Goal: Use online tool/utility: Utilize a website feature to perform a specific function

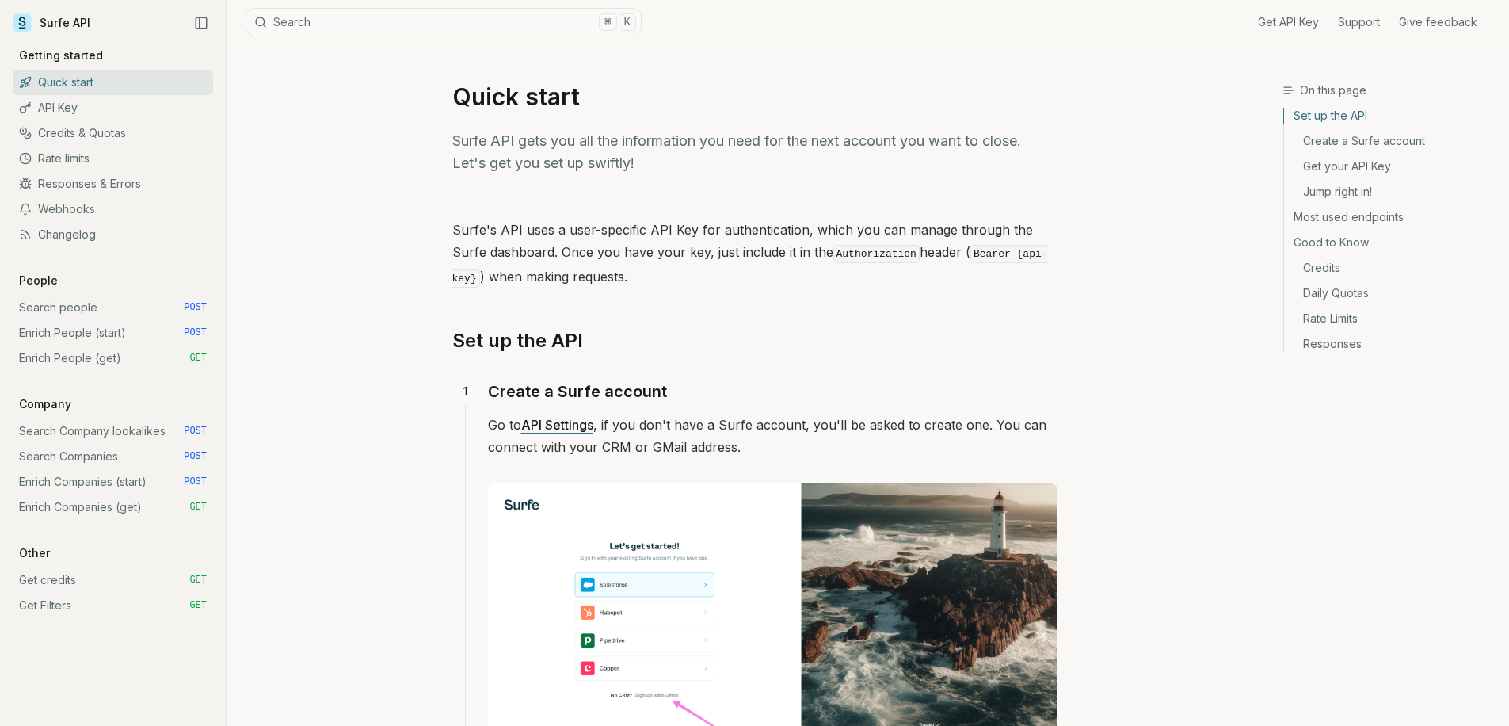
click at [101, 480] on link "Enrich Companies (start) POST" at bounding box center [113, 481] width 200 height 25
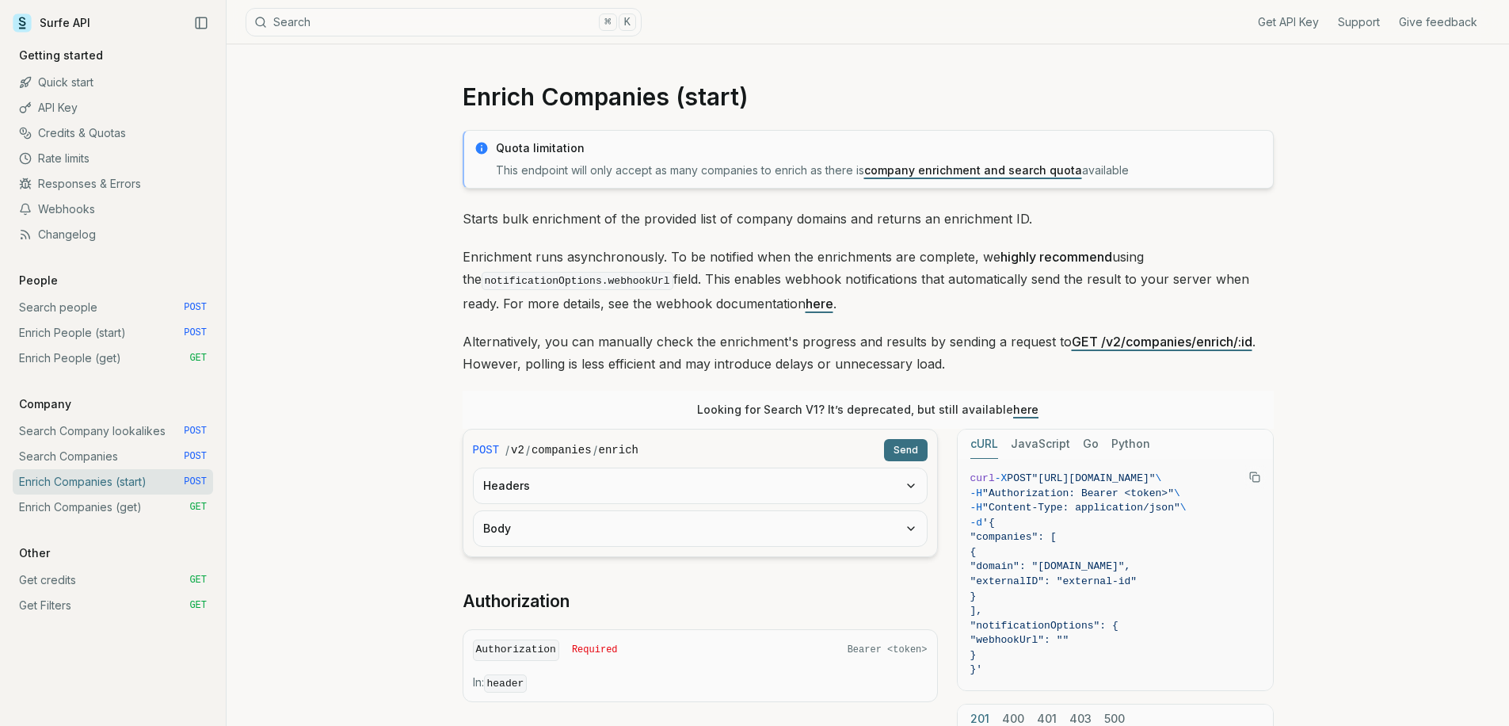
click at [585, 500] on button "Headers" at bounding box center [700, 485] width 453 height 35
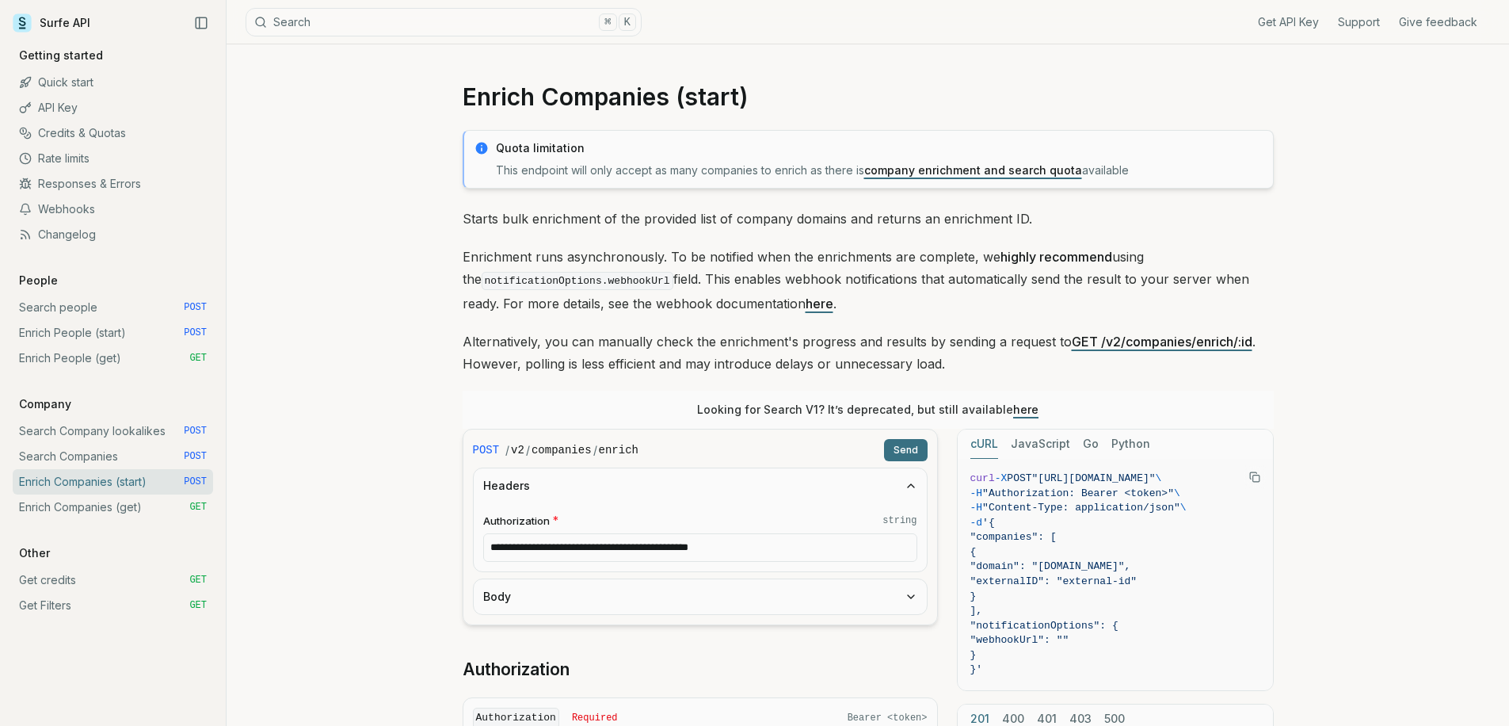
click at [571, 591] on button "Body" at bounding box center [700, 596] width 453 height 35
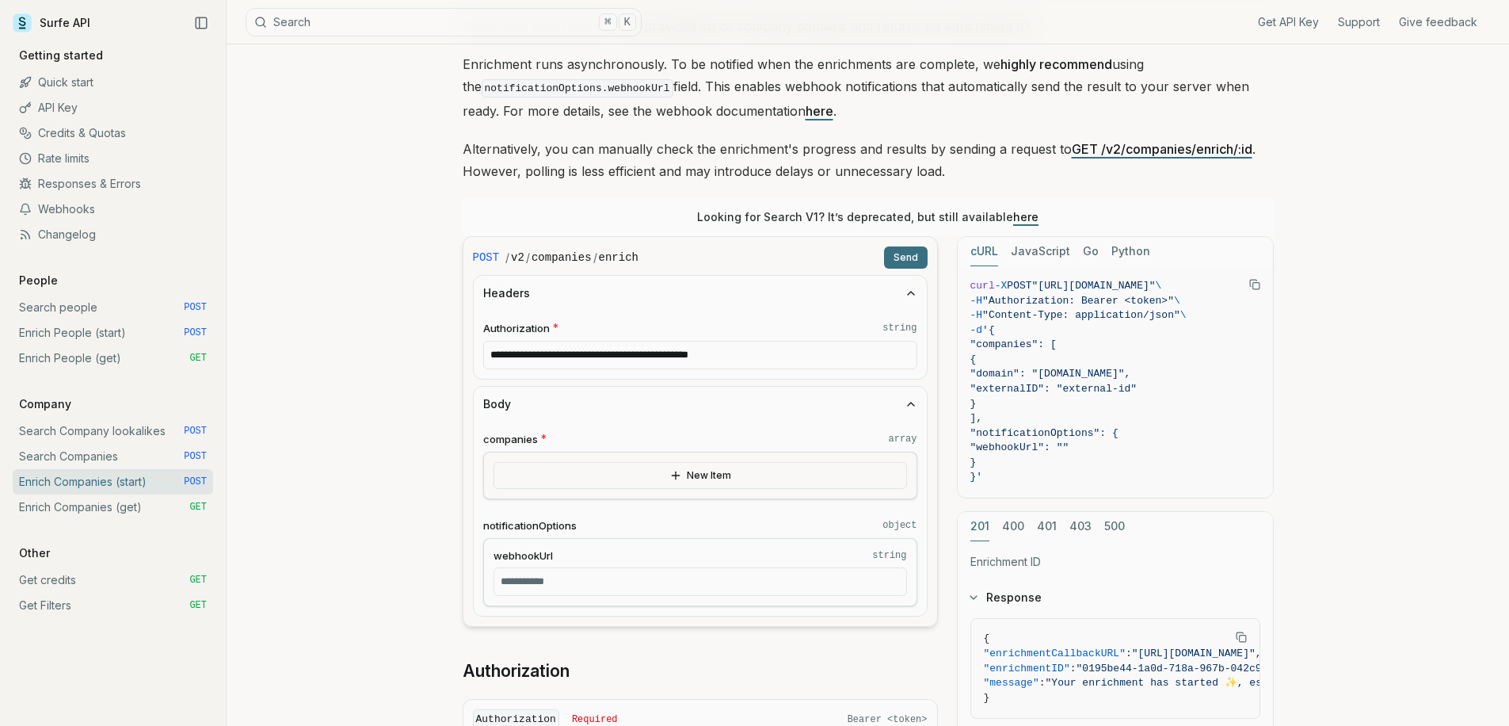
click at [703, 489] on div "New Item" at bounding box center [700, 476] width 434 height 48
click at [705, 477] on button "New Item" at bounding box center [701, 475] width 414 height 27
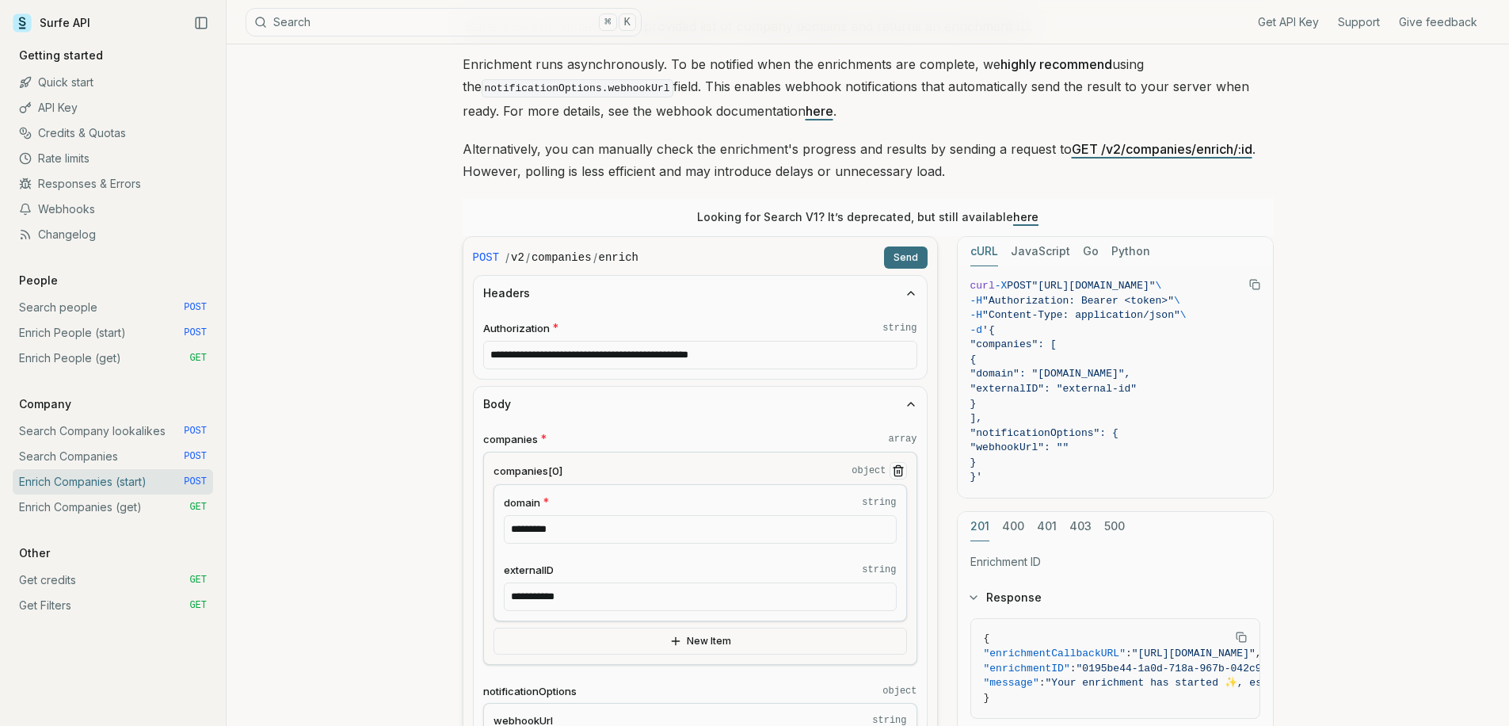
scroll to position [387, 0]
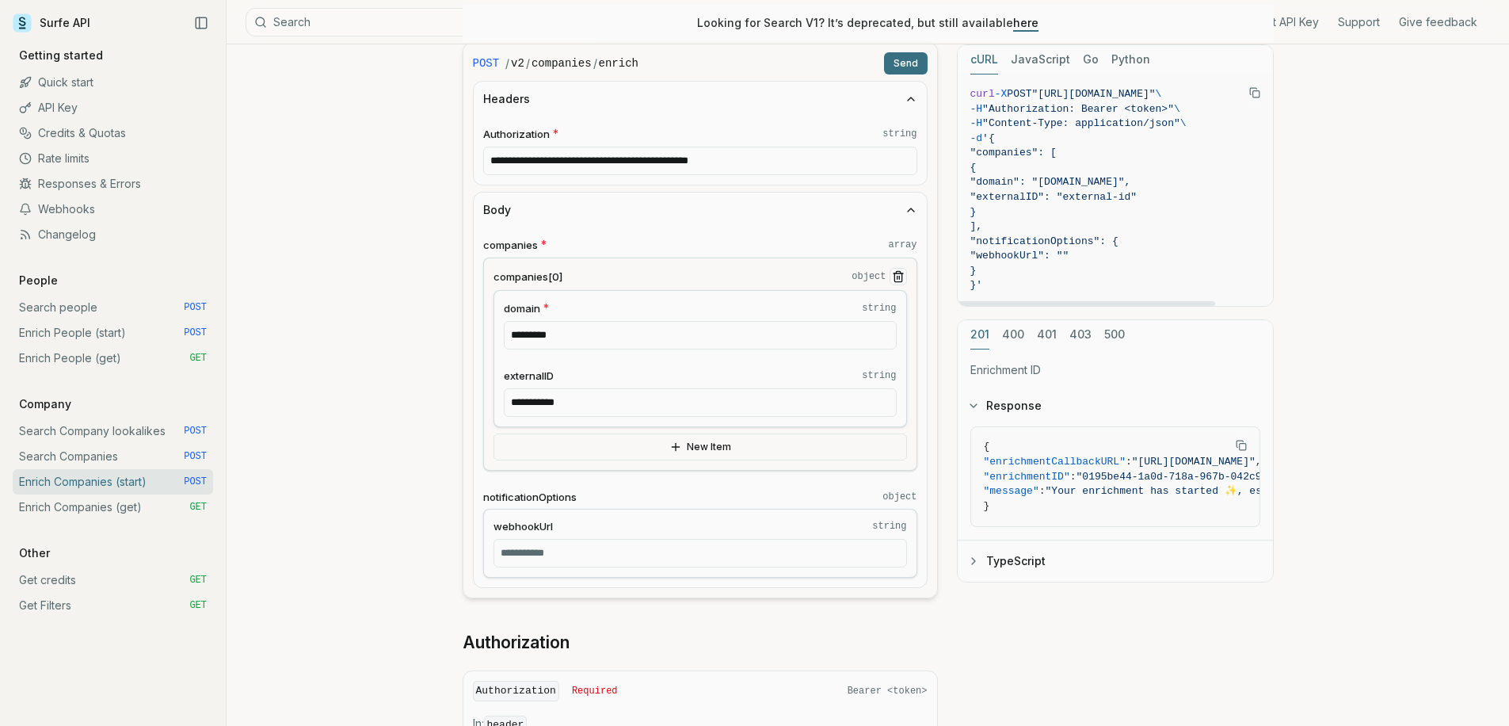
click at [902, 64] on button "Send" at bounding box center [906, 63] width 44 height 22
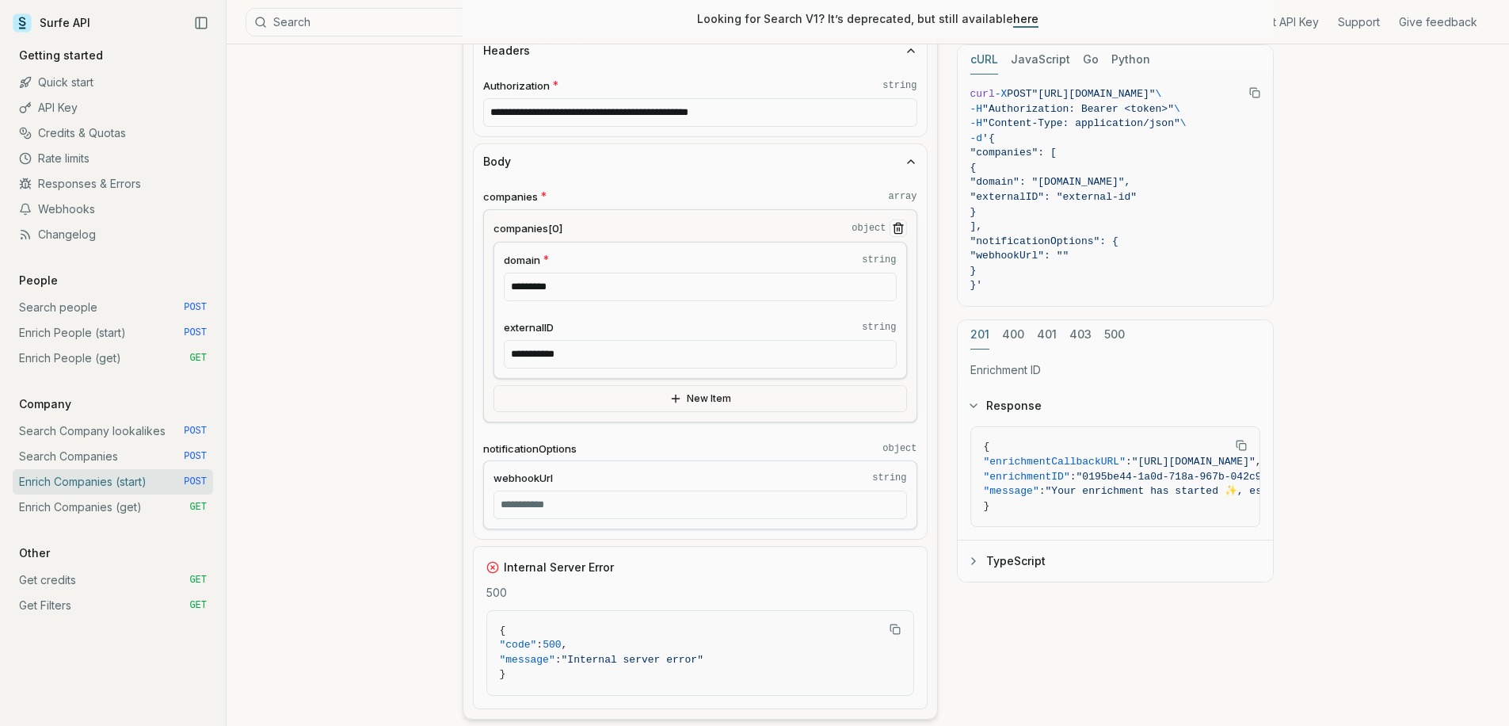
click at [105, 319] on link "Search people POST" at bounding box center [113, 307] width 200 height 25
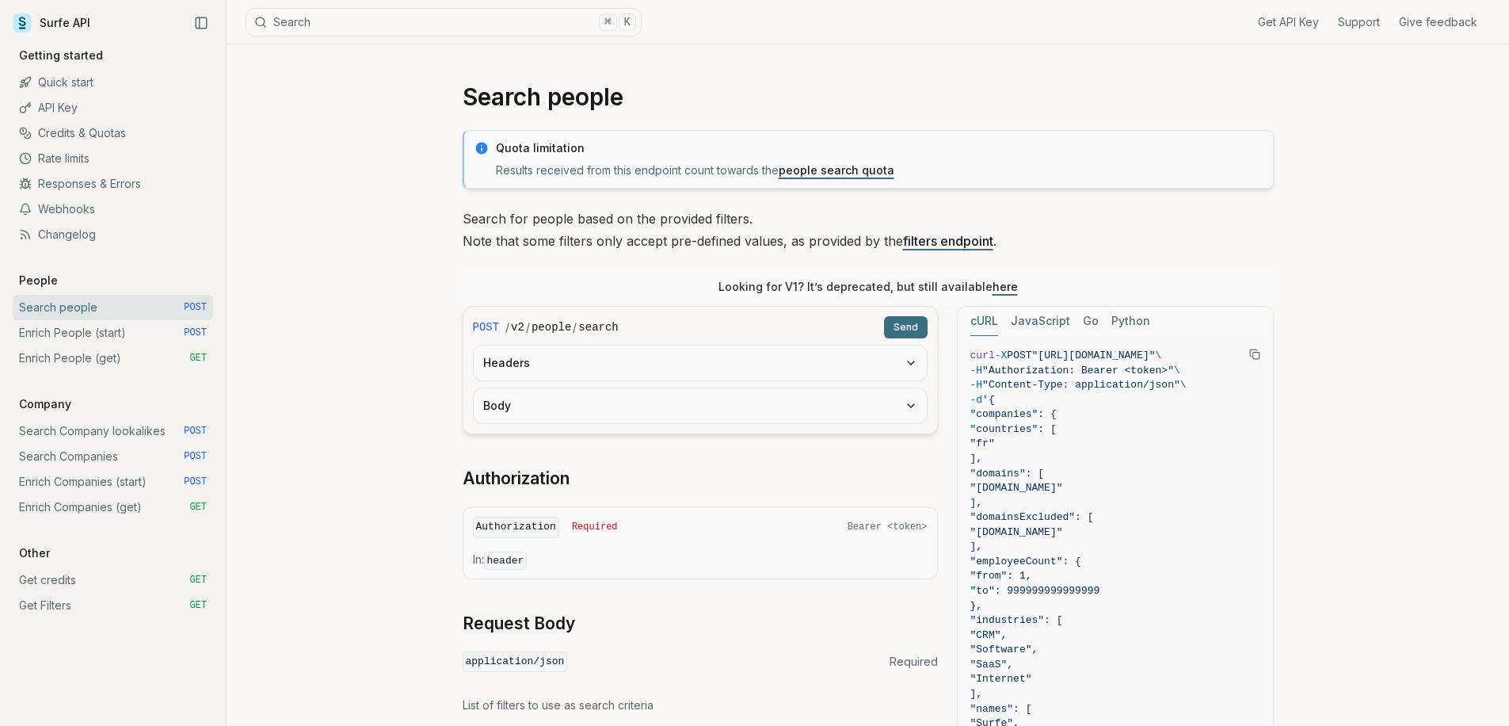
click at [109, 311] on link "Search people POST" at bounding box center [113, 307] width 200 height 25
click at [540, 372] on button "Headers" at bounding box center [700, 362] width 453 height 35
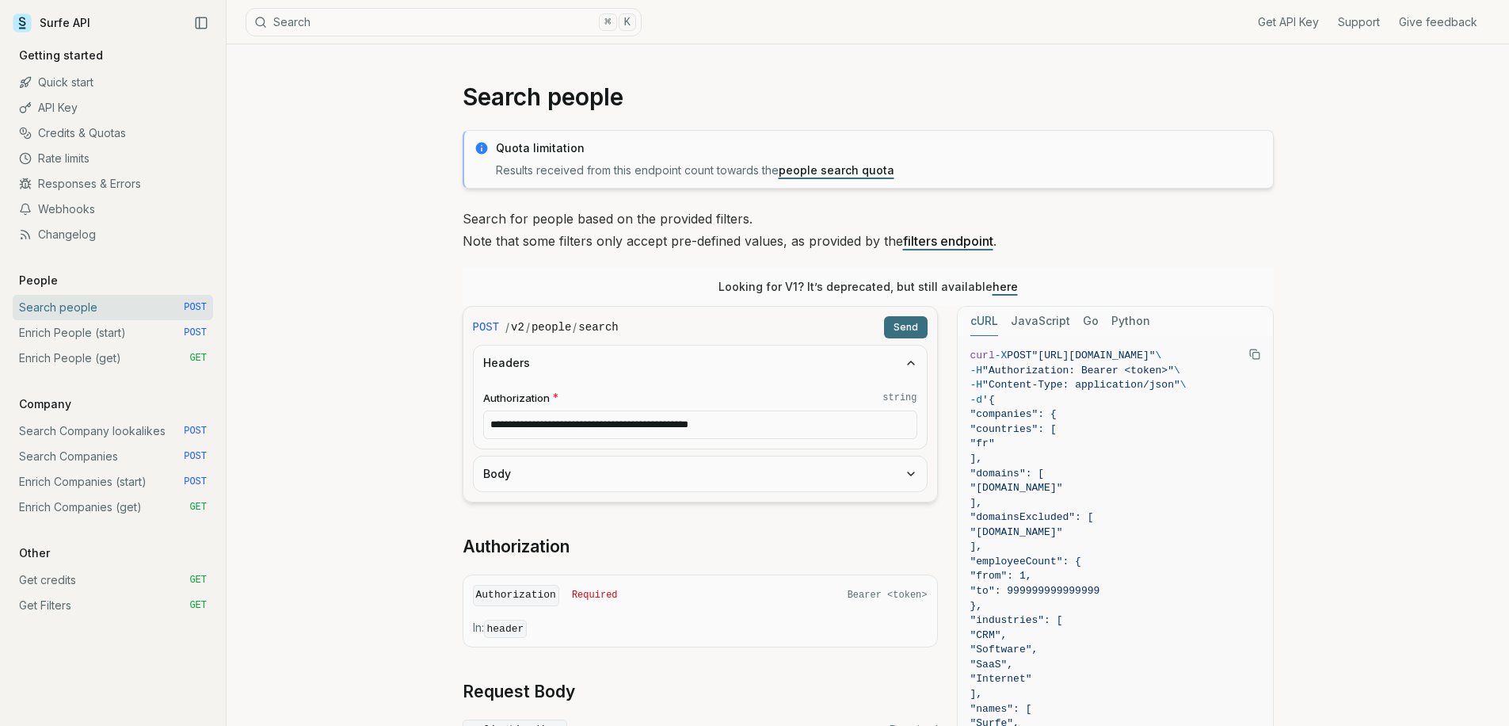
click at [543, 475] on button "Body" at bounding box center [700, 473] width 453 height 35
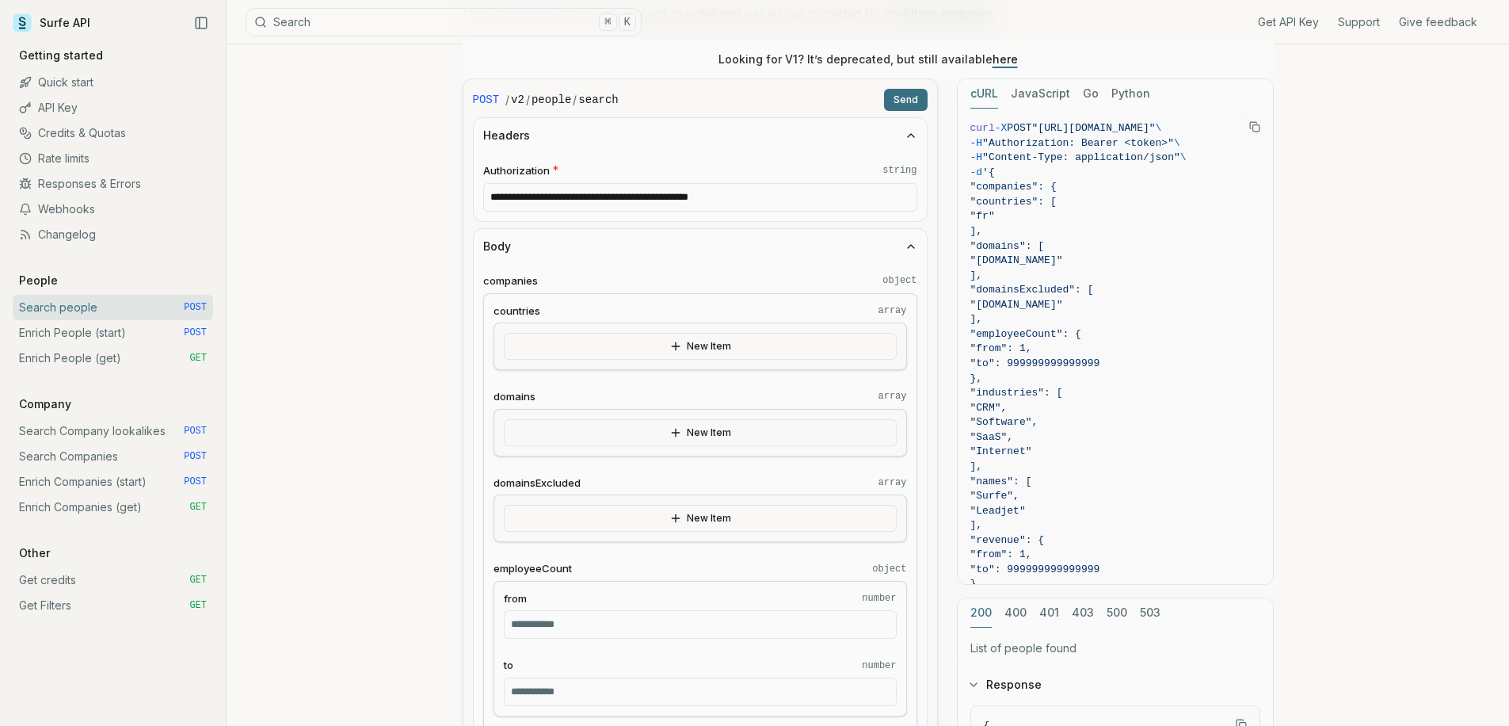
scroll to position [146, 0]
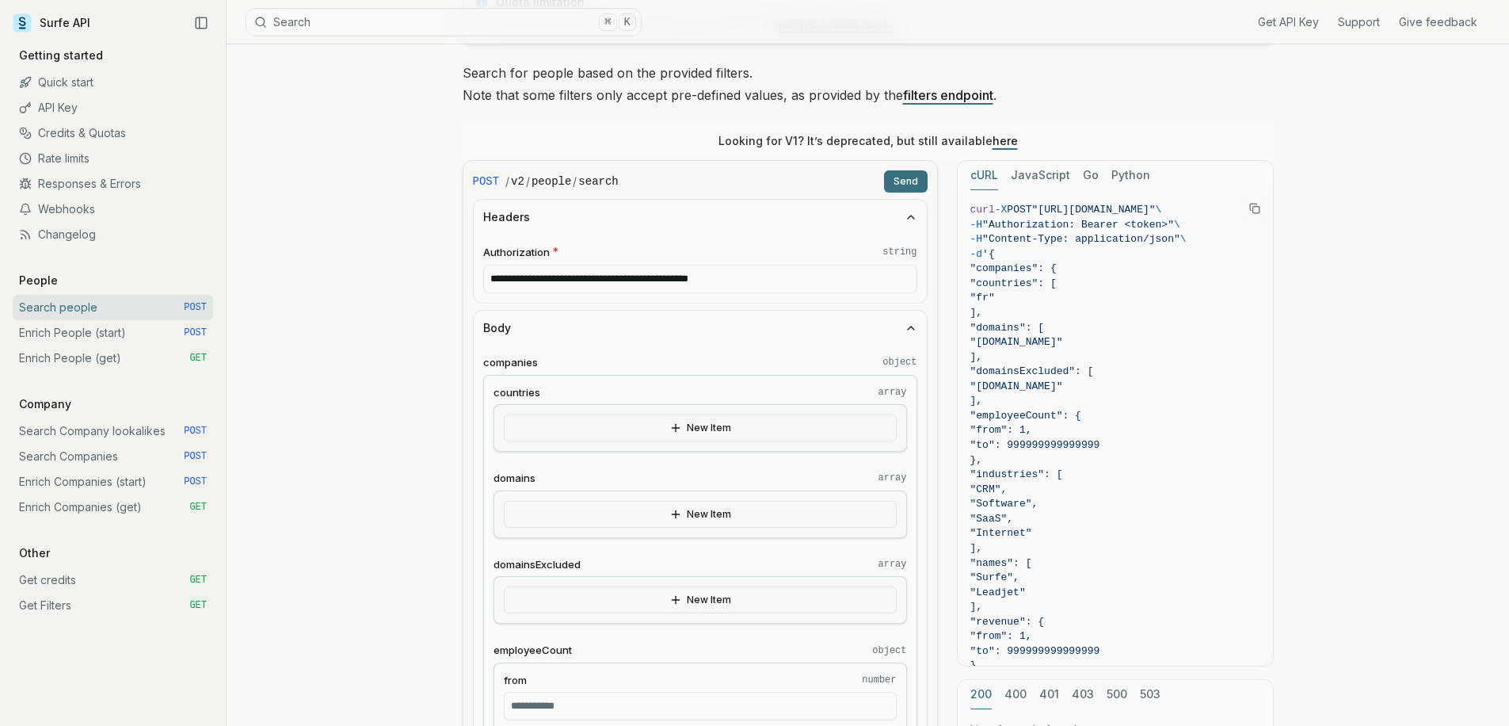
click at [913, 182] on button "Send" at bounding box center [906, 181] width 44 height 22
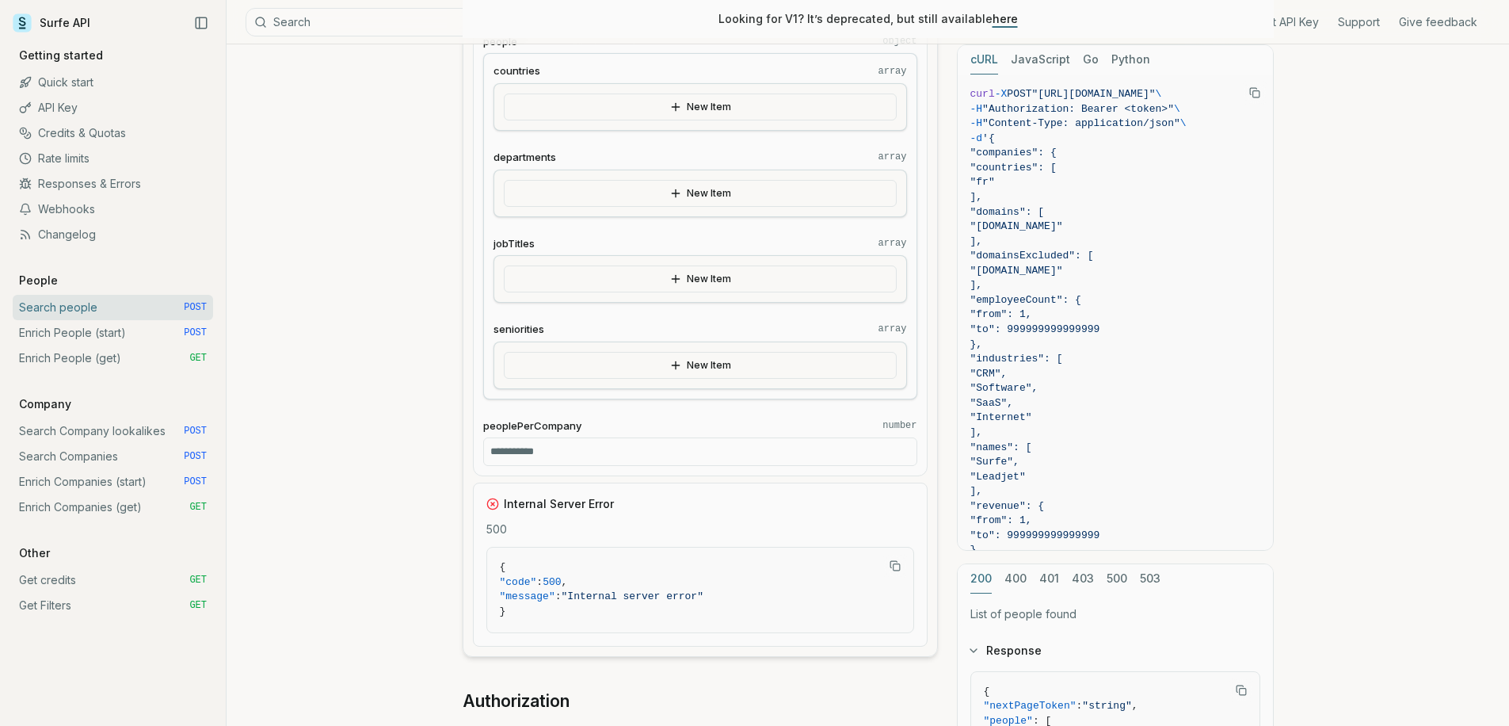
scroll to position [1164, 0]
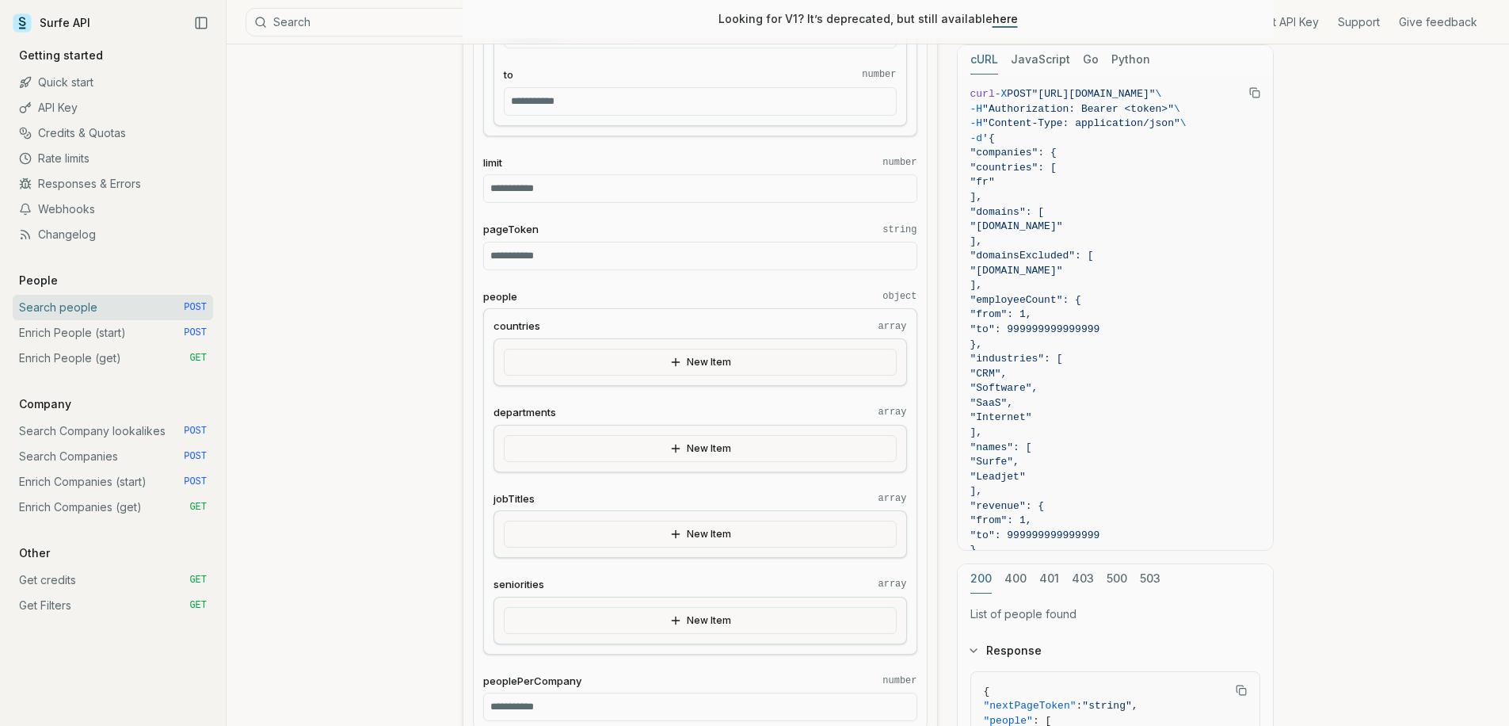
click at [155, 334] on link "Enrich People (start) POST" at bounding box center [113, 332] width 200 height 25
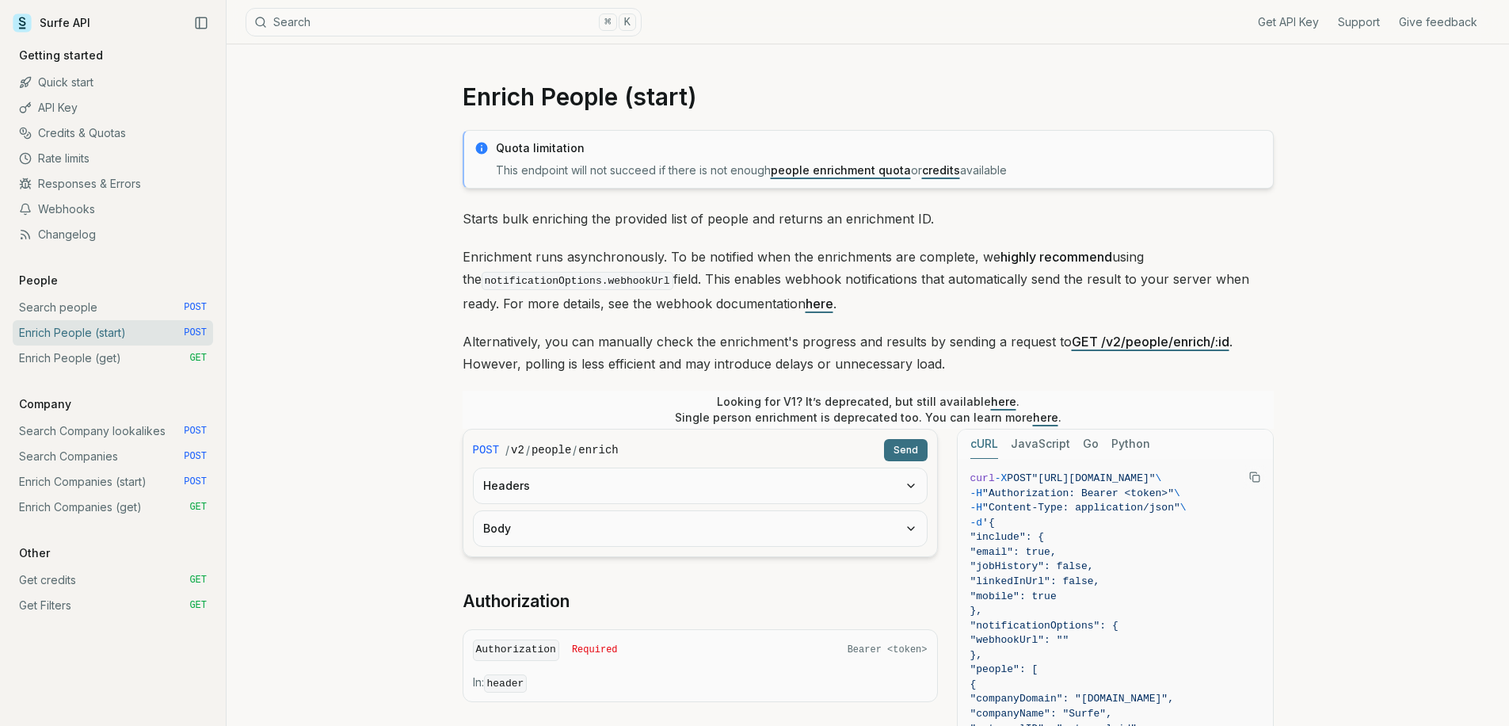
click at [139, 425] on link "Search Company lookalikes POST" at bounding box center [113, 430] width 200 height 25
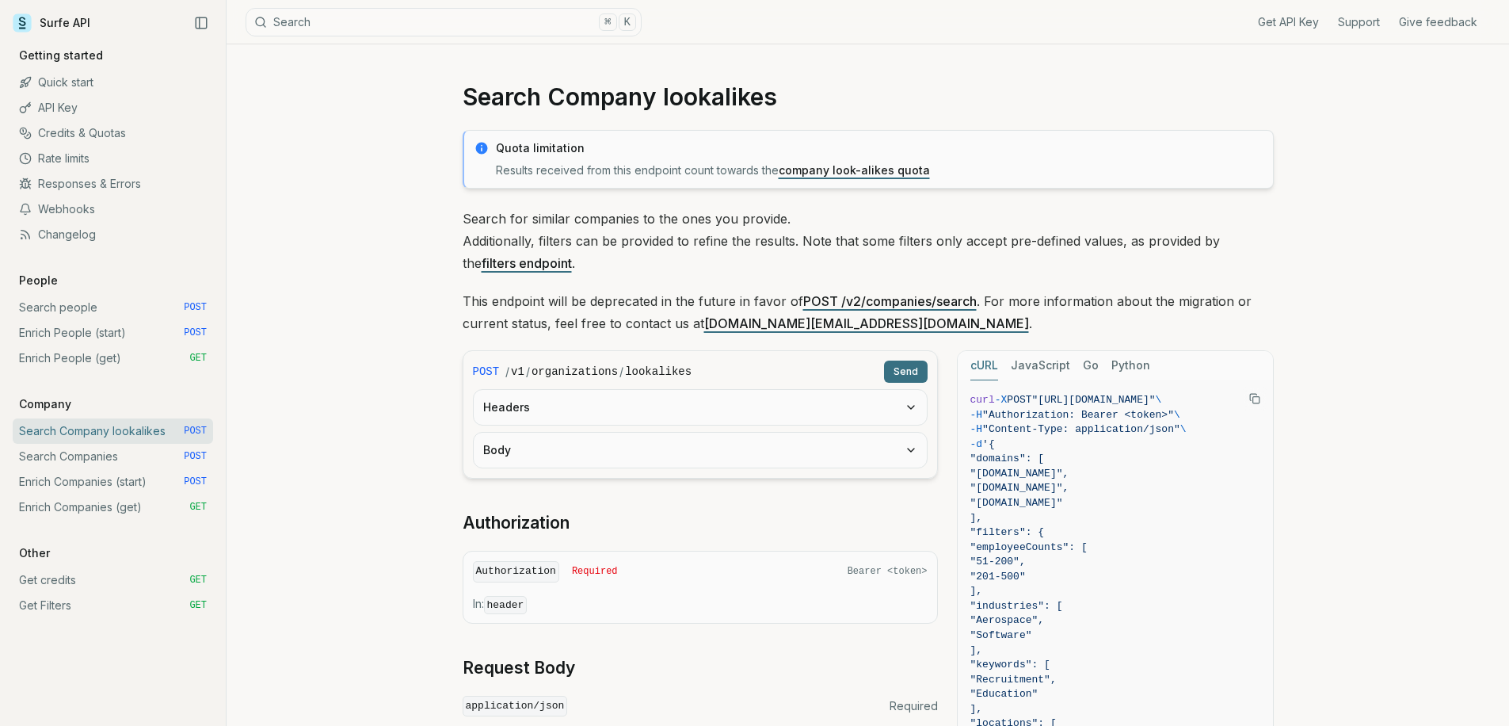
click at [676, 414] on button "Headers" at bounding box center [700, 407] width 453 height 35
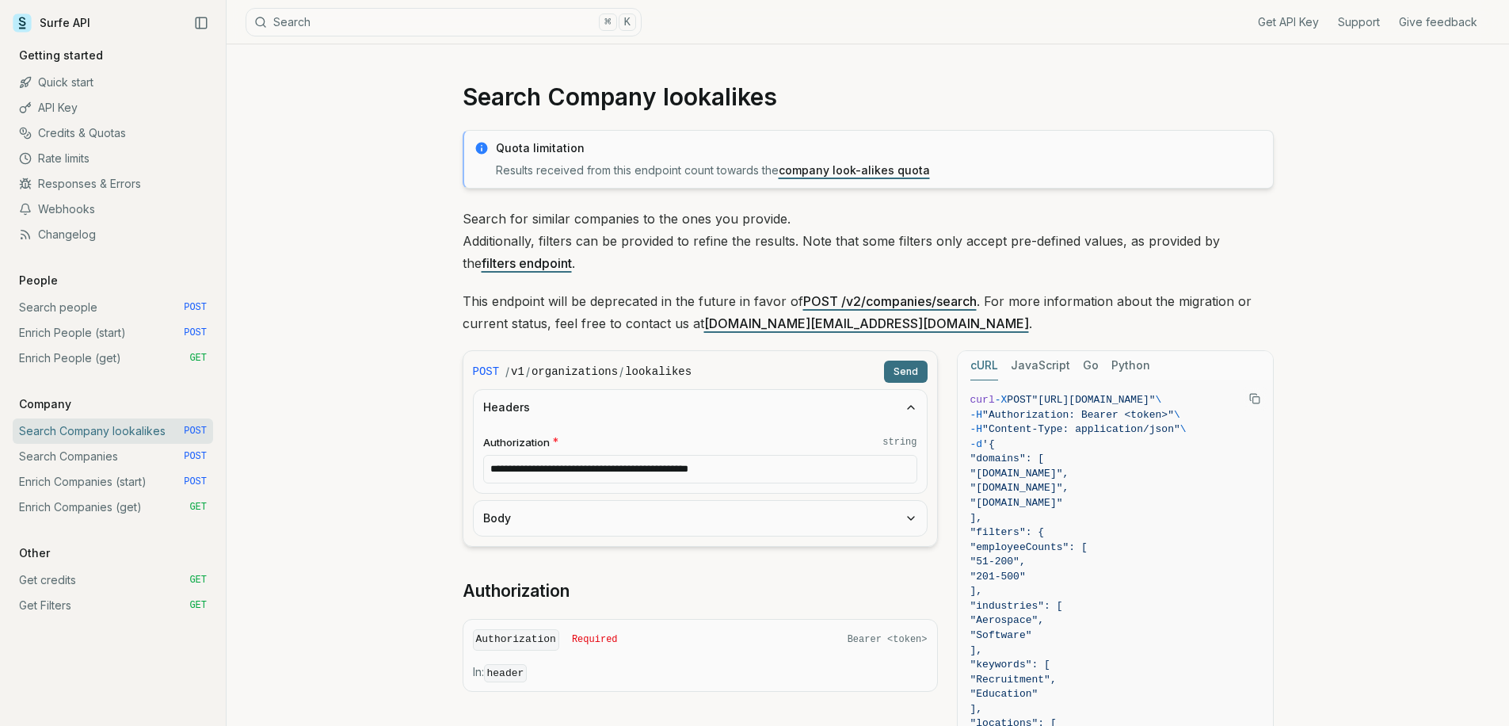
click at [659, 494] on form "**********" at bounding box center [700, 448] width 475 height 196
click at [656, 523] on button "Body" at bounding box center [700, 518] width 453 height 35
click at [134, 508] on link "Enrich Companies (get) GET" at bounding box center [113, 506] width 200 height 25
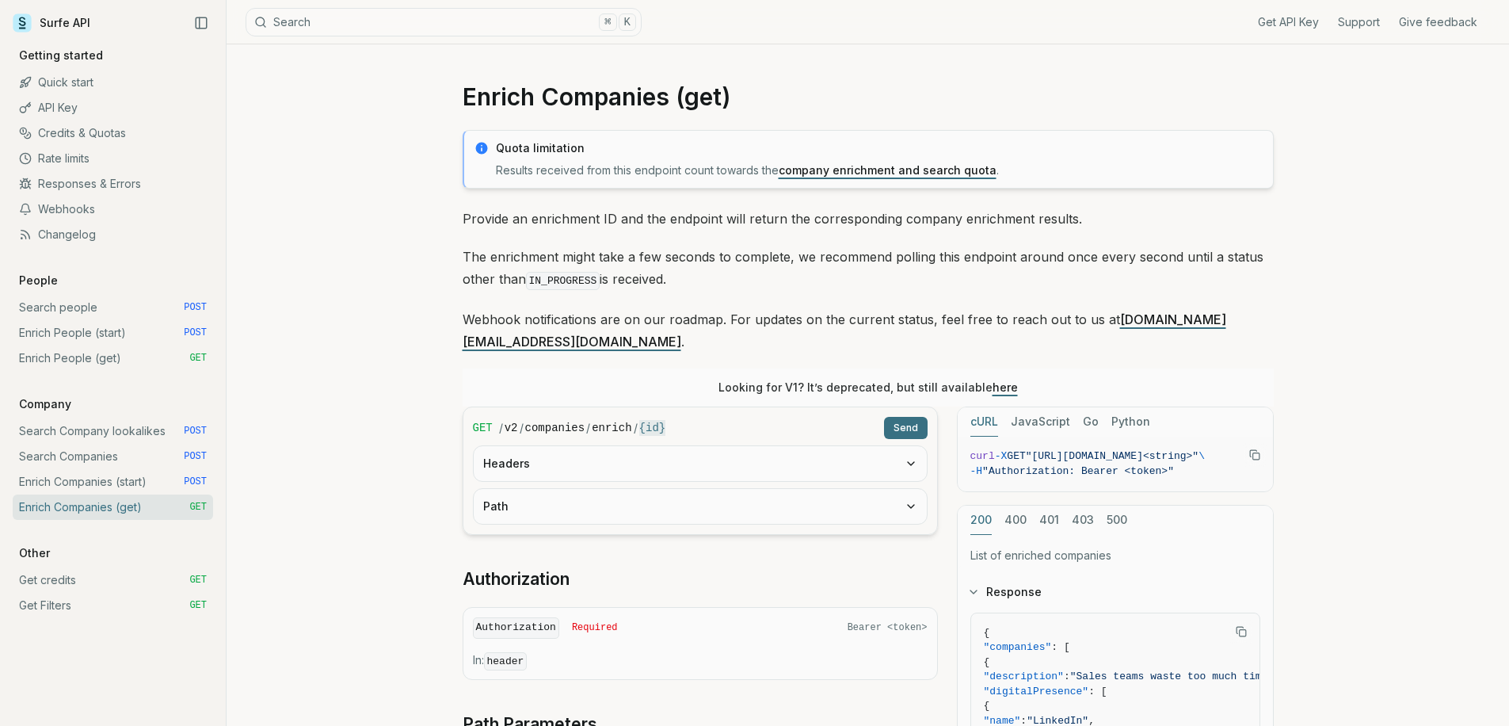
click at [765, 464] on form "GET / v2 / companies / enrich / {id} Send Headers Path" at bounding box center [700, 470] width 475 height 128
click at [736, 502] on form "GET / v2 / companies / enrich / {id} Send Headers Path" at bounding box center [700, 470] width 475 height 128
click at [746, 446] on button "Headers" at bounding box center [700, 463] width 453 height 35
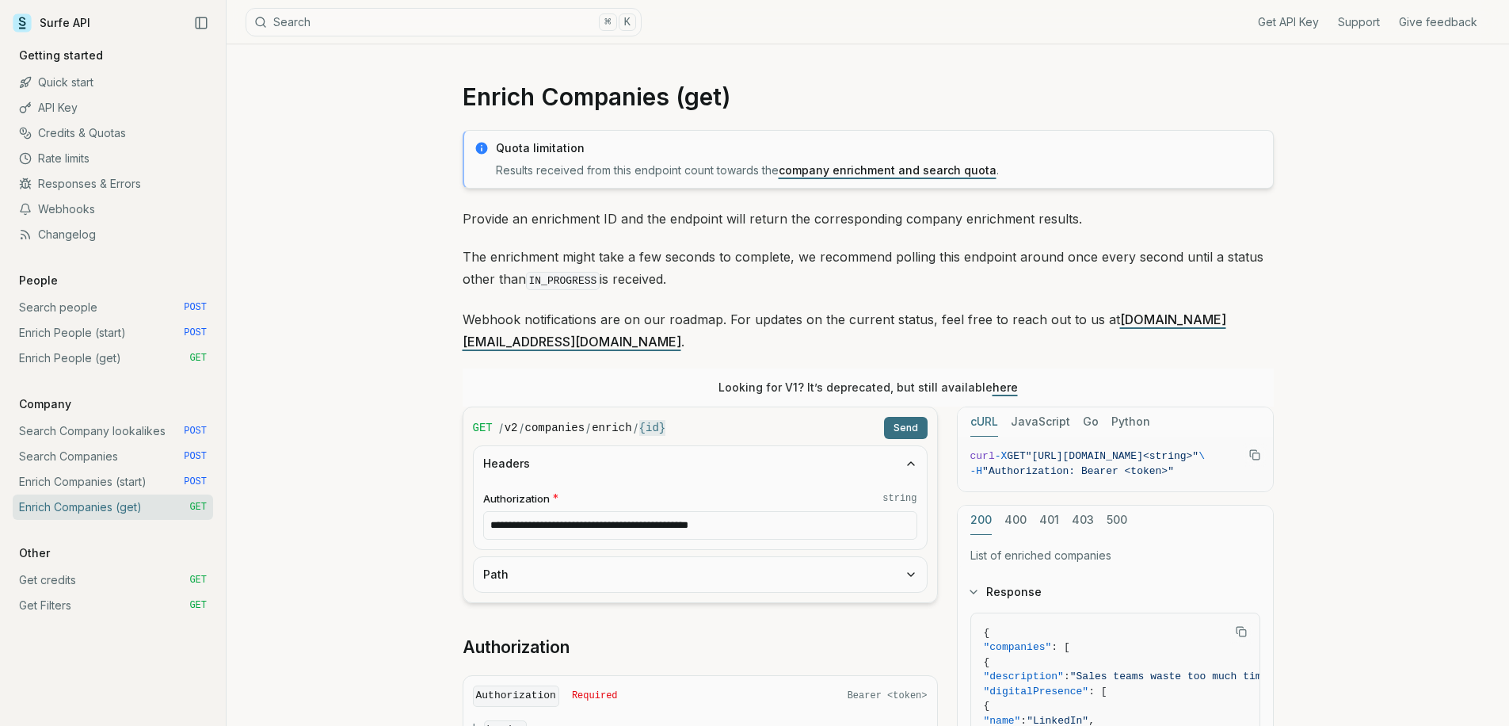
click at [701, 557] on button "Path" at bounding box center [700, 574] width 453 height 35
click at [649, 622] on input "id * string" at bounding box center [700, 636] width 434 height 29
type input "******"
click at [902, 417] on button "Send" at bounding box center [906, 428] width 44 height 22
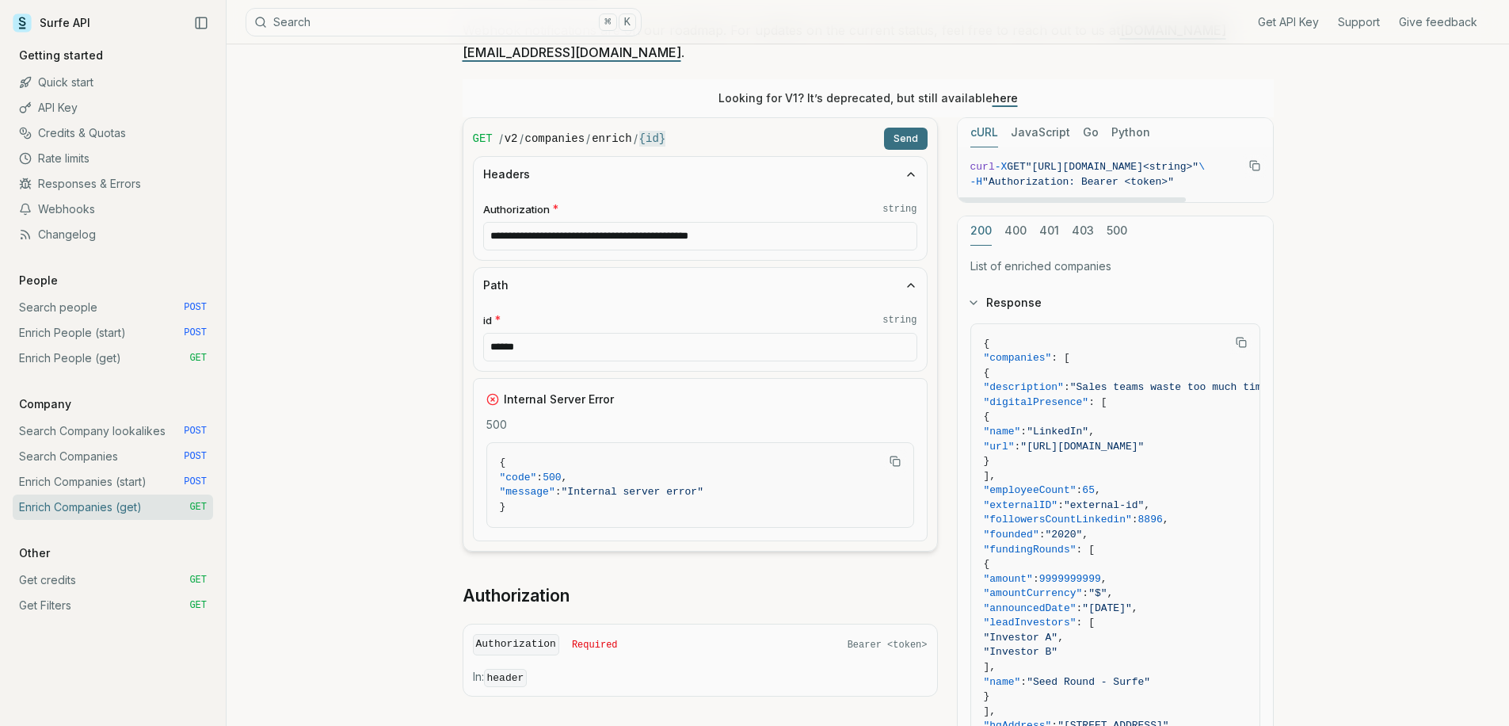
scroll to position [279, 0]
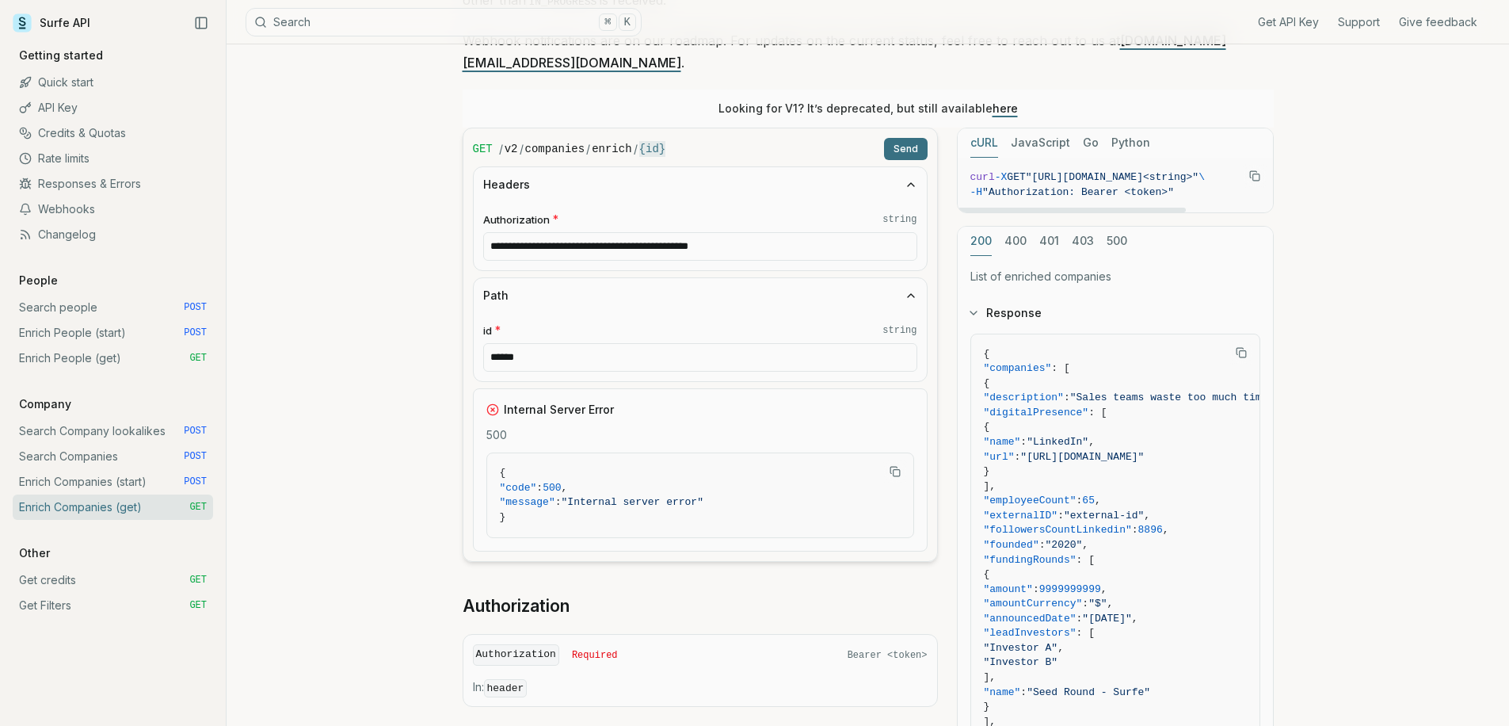
click at [120, 461] on link "Search Companies POST" at bounding box center [113, 456] width 200 height 25
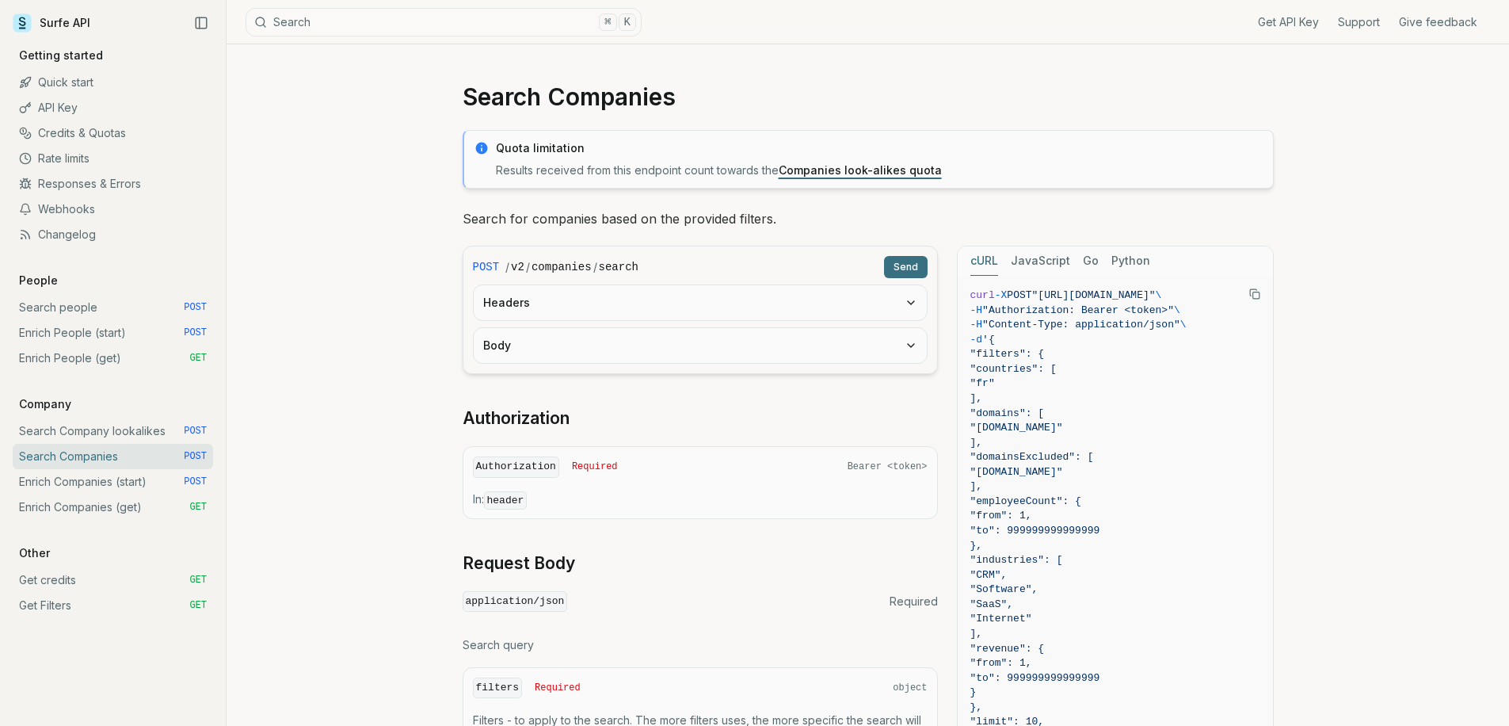
click at [617, 313] on button "Headers" at bounding box center [700, 302] width 453 height 35
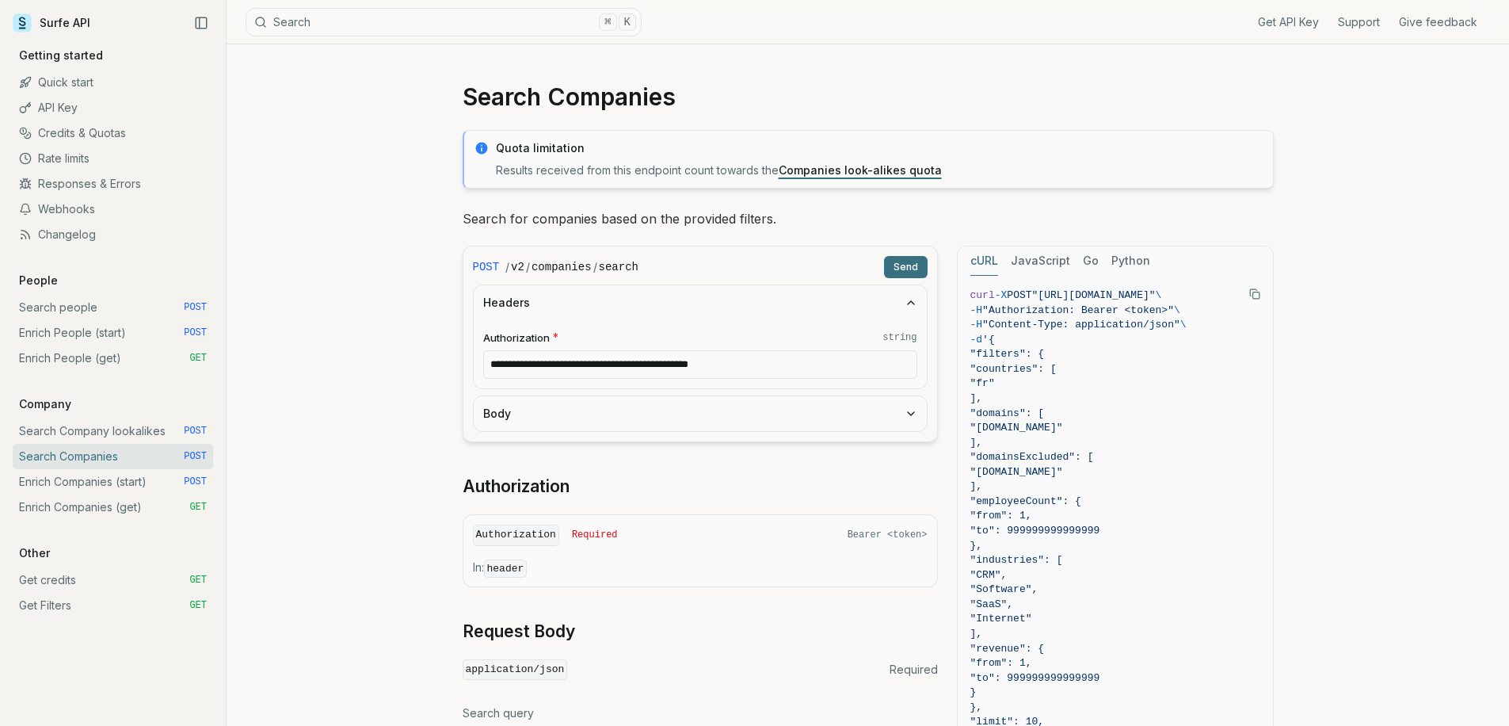
click at [585, 423] on button "Body" at bounding box center [700, 413] width 453 height 35
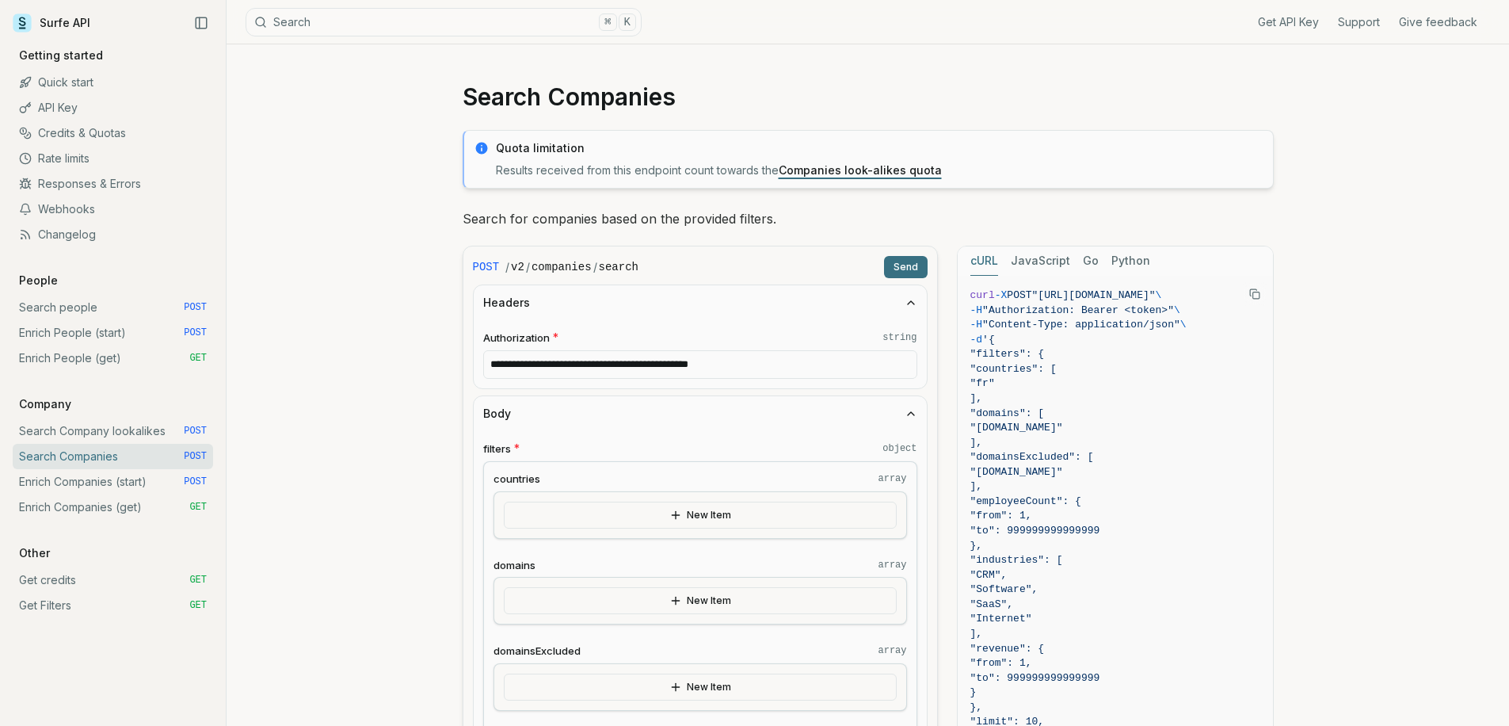
click at [591, 521] on button "New Item" at bounding box center [700, 514] width 393 height 27
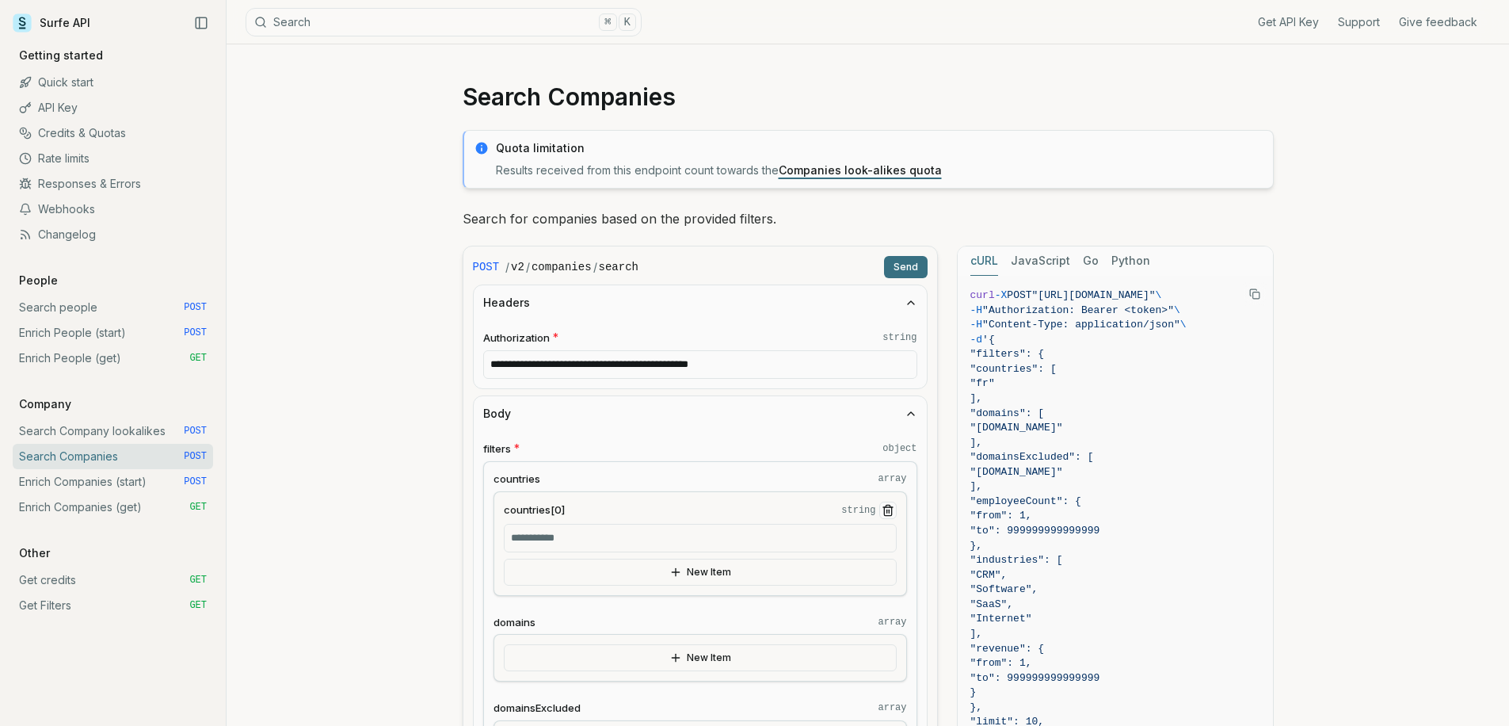
click at [620, 544] on input "countries[0] string" at bounding box center [700, 538] width 393 height 29
type input "**"
click at [896, 270] on button "Send" at bounding box center [906, 267] width 44 height 22
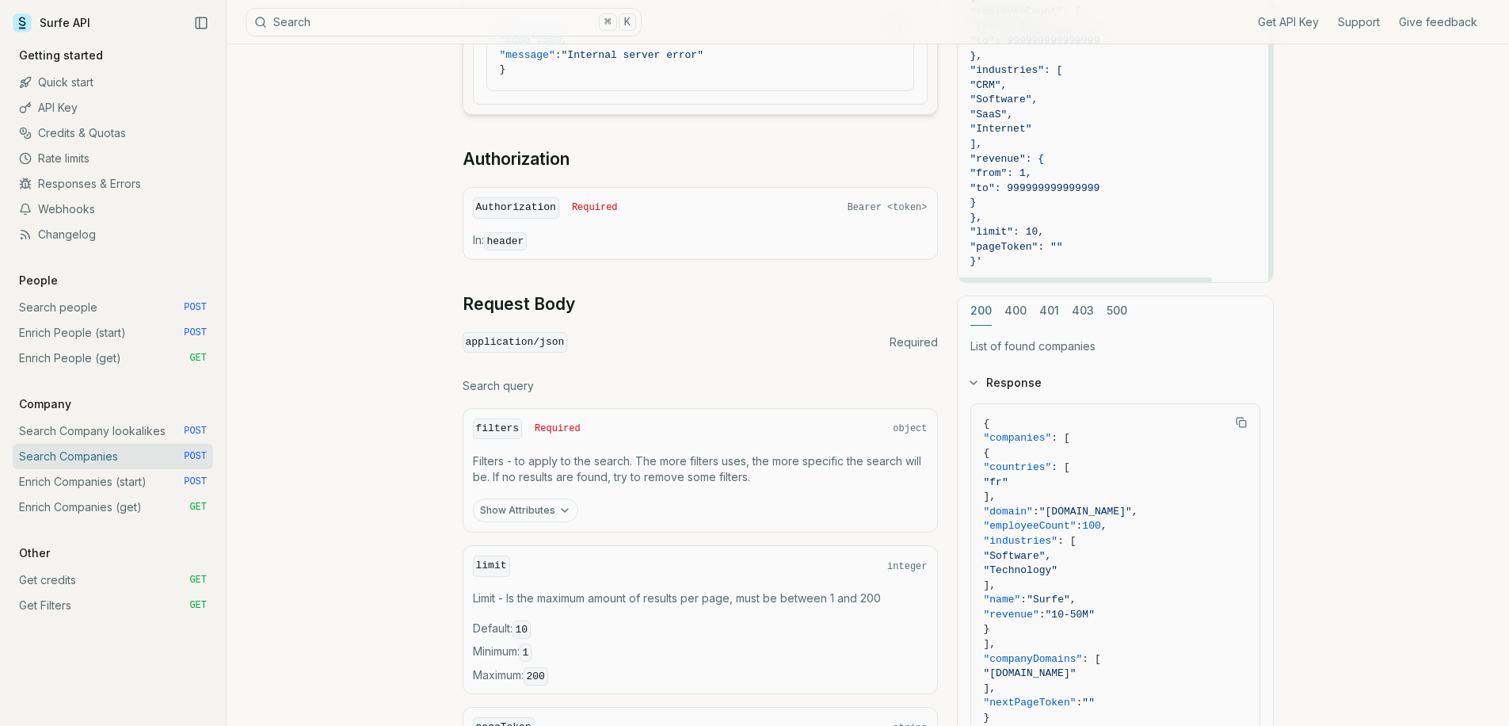
scroll to position [1111, 0]
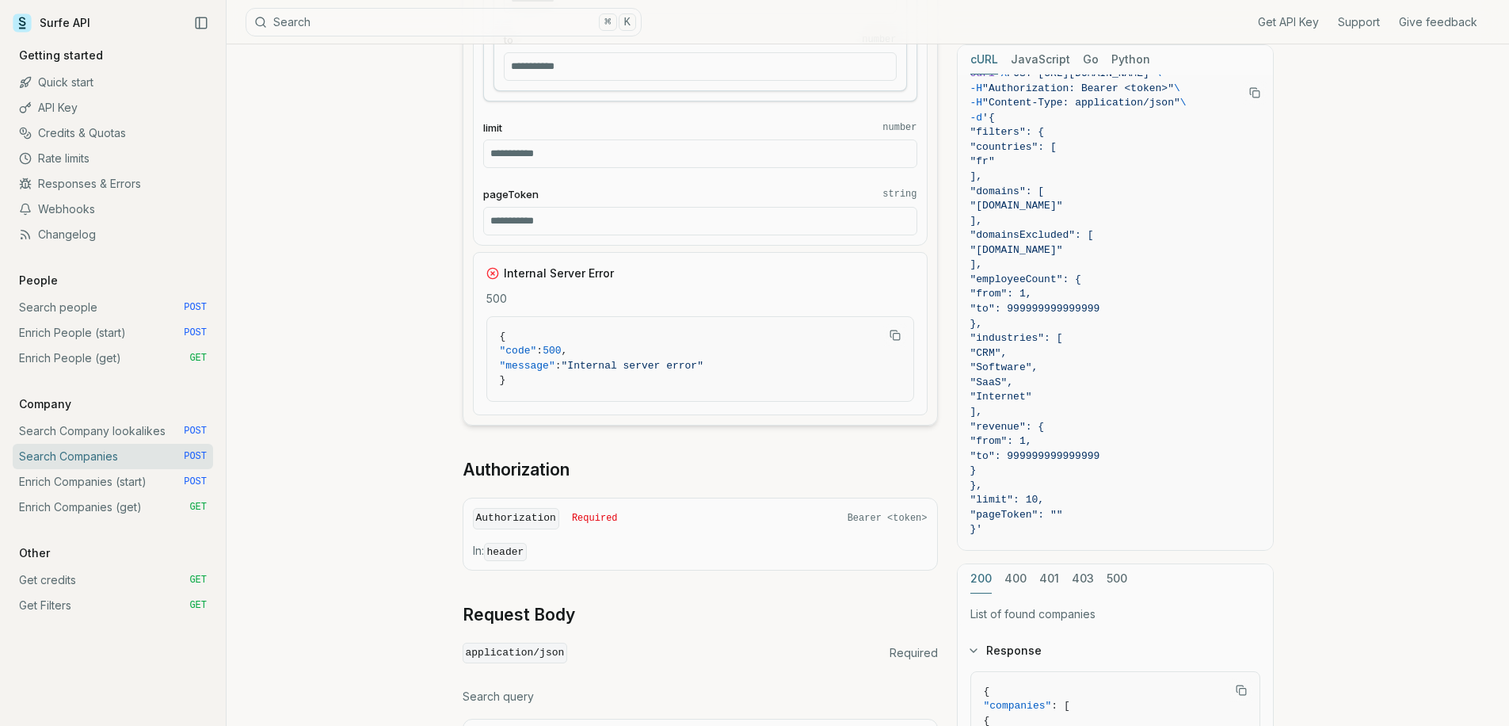
click at [641, 388] on pre "{ "code" : 500 , "message" : "Internal server error" }" at bounding box center [700, 359] width 426 height 84
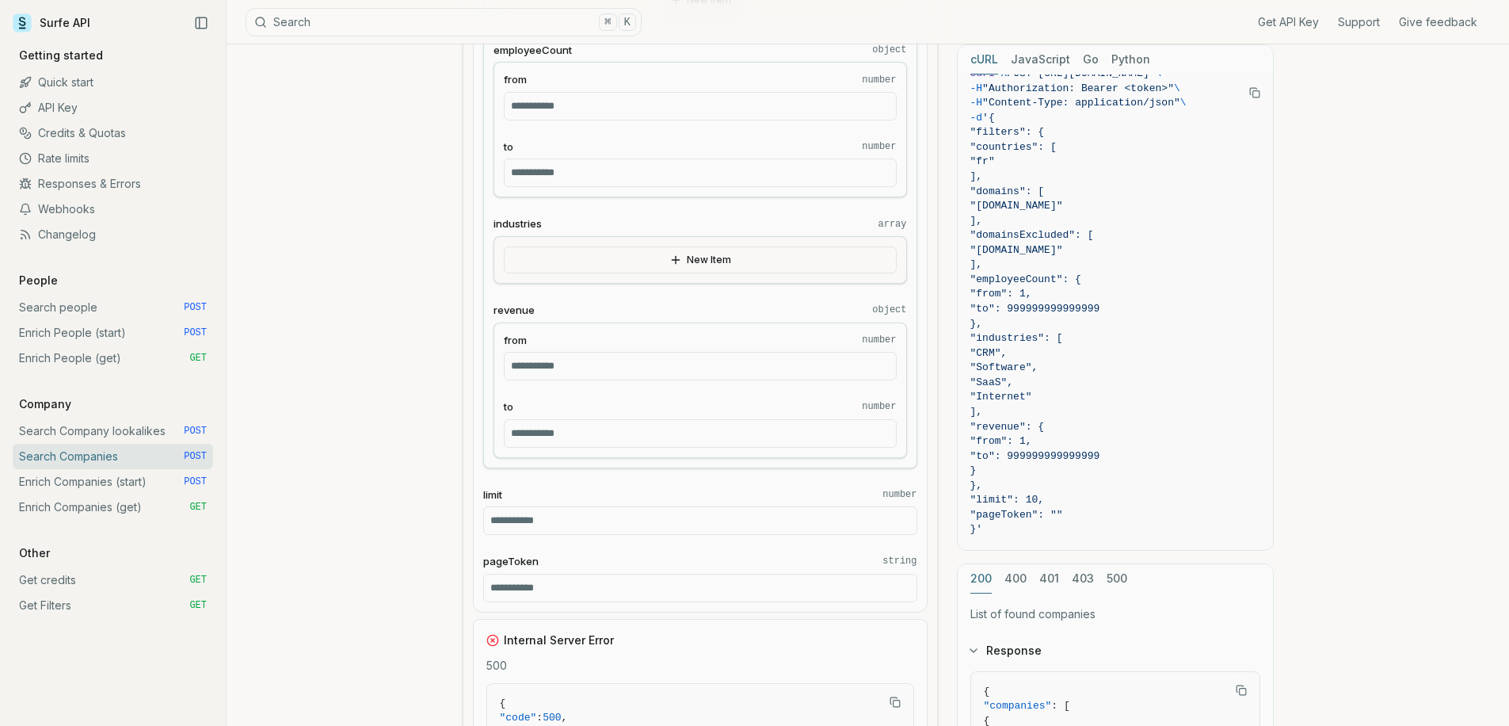
scroll to position [927, 0]
